Goal: Information Seeking & Learning: Learn about a topic

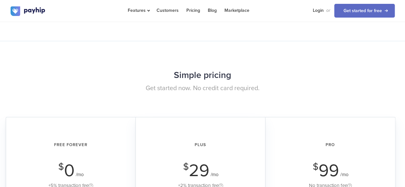
scroll to position [1129, 0]
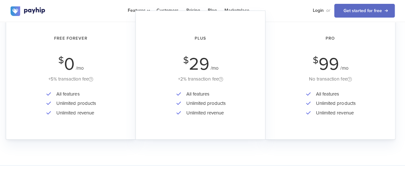
click at [68, 78] on div "+5% transaction fee" at bounding box center [71, 79] width 112 height 8
click at [74, 97] on li "All features" at bounding box center [74, 94] width 43 height 9
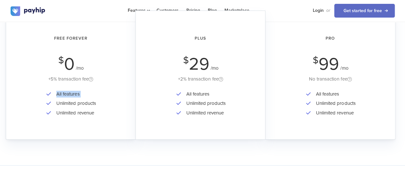
click at [74, 97] on li "All features" at bounding box center [74, 94] width 43 height 9
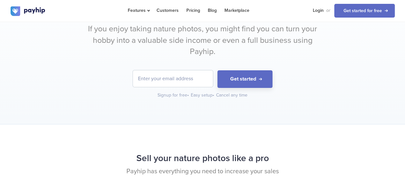
scroll to position [0, 0]
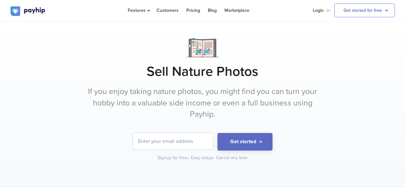
click at [95, 86] on p "If you enjoy taking nature photos, you might find you can turn your hobby into …" at bounding box center [203, 103] width 240 height 34
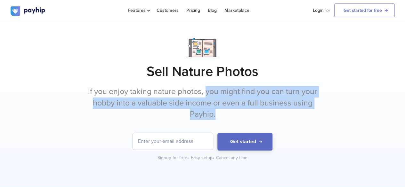
drag, startPoint x: 205, startPoint y: 91, endPoint x: 281, endPoint y: 116, distance: 79.8
click at [281, 116] on p "If you enjoy taking nature photos, you might find you can turn your hobby into …" at bounding box center [203, 103] width 240 height 34
click at [227, 107] on p "If you enjoy taking nature photos, you might find you can turn your hobby into …" at bounding box center [203, 103] width 240 height 34
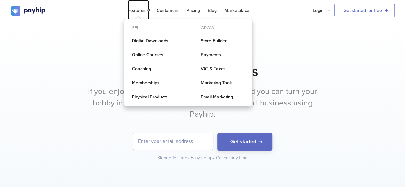
click at [147, 9] on span "Features" at bounding box center [138, 10] width 21 height 5
